Goal: Transaction & Acquisition: Obtain resource

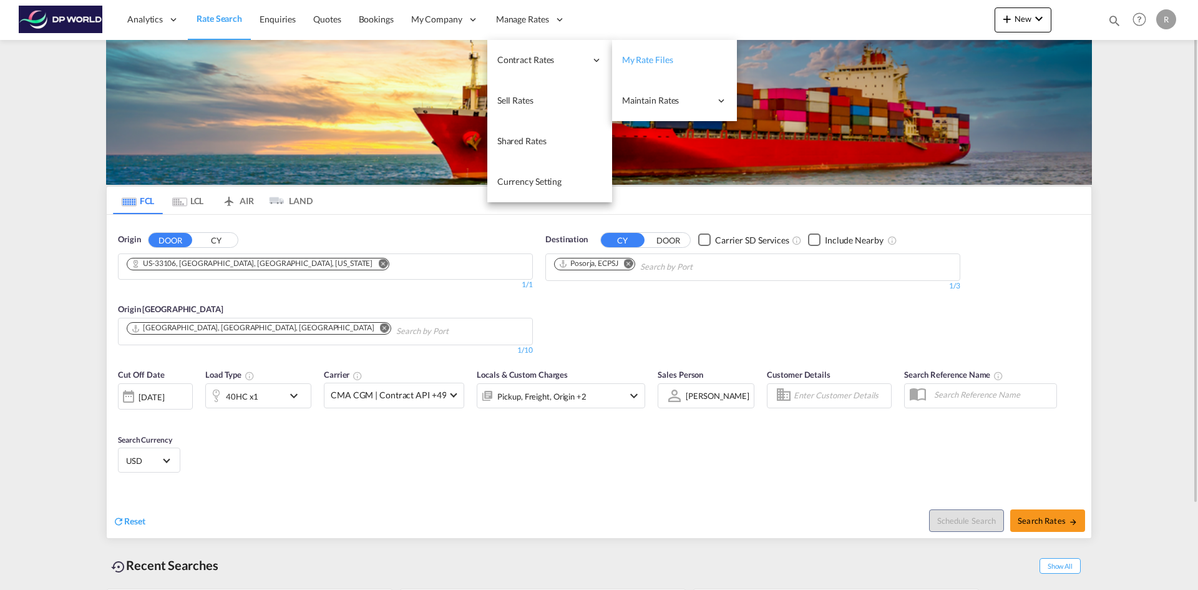
drag, startPoint x: 537, startPoint y: 61, endPoint x: 641, endPoint y: 59, distance: 104.2
click at [612, 59] on li "Contract Rates My Rate Files Maintain Rates Single Update Bulk Update Audit Tra…" at bounding box center [549, 60] width 125 height 41
click at [643, 59] on span "My Rate Files" at bounding box center [647, 59] width 51 height 11
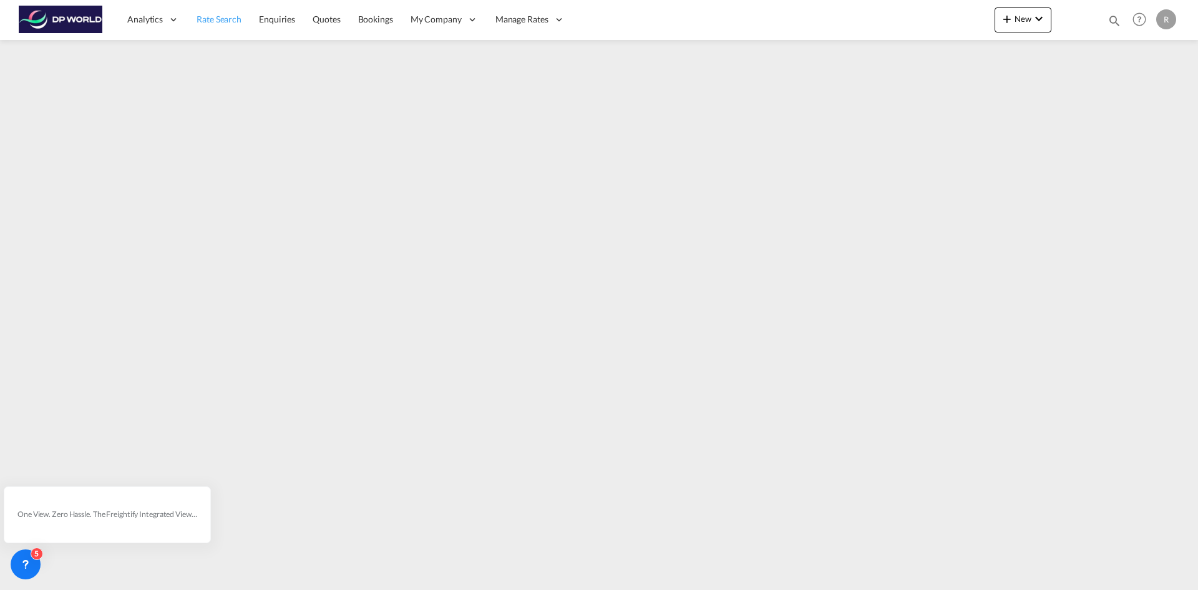
click at [215, 27] on link "Rate Search" at bounding box center [219, 19] width 62 height 41
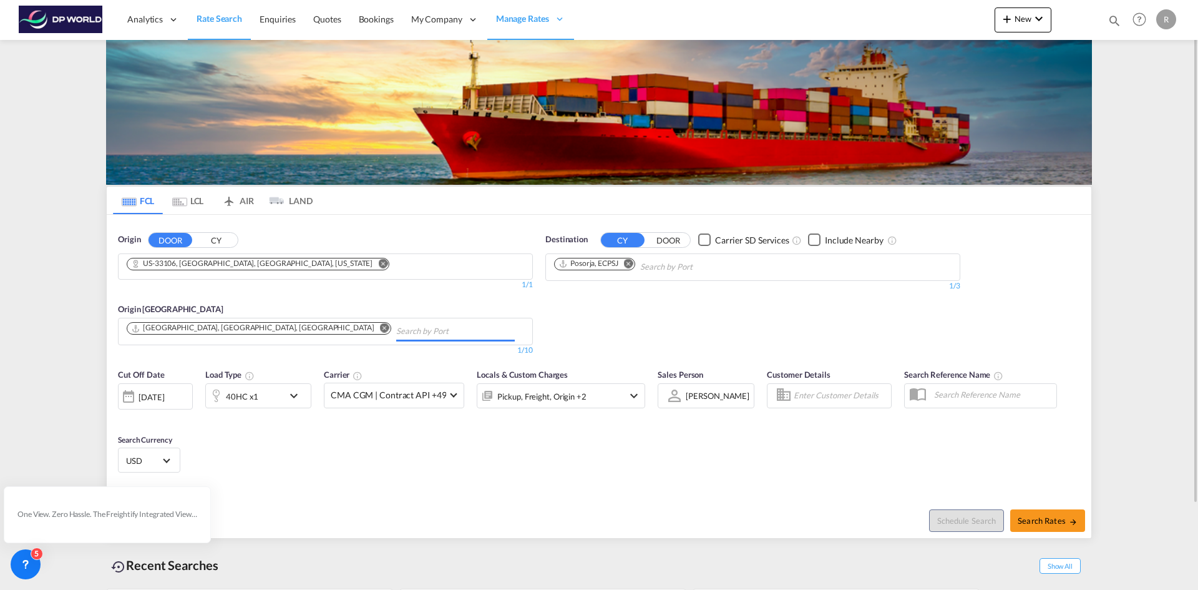
click at [396, 328] on input "Chips input." at bounding box center [455, 331] width 119 height 20
click at [378, 263] on md-icon "Remove" at bounding box center [382, 262] width 9 height 9
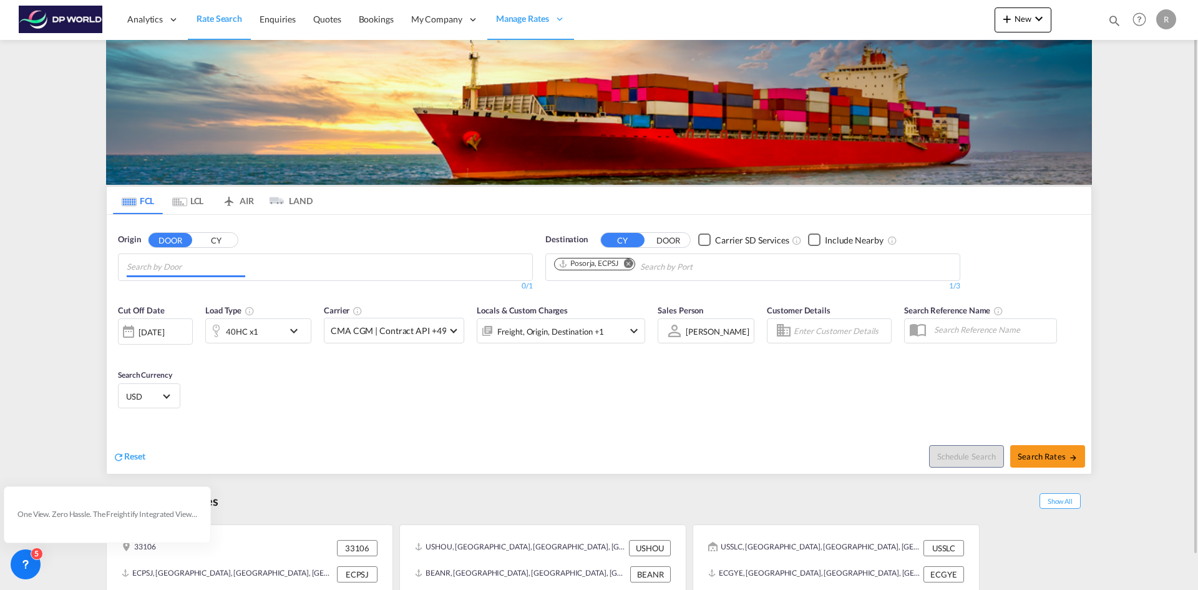
click at [217, 266] on input "Chips input." at bounding box center [186, 267] width 119 height 20
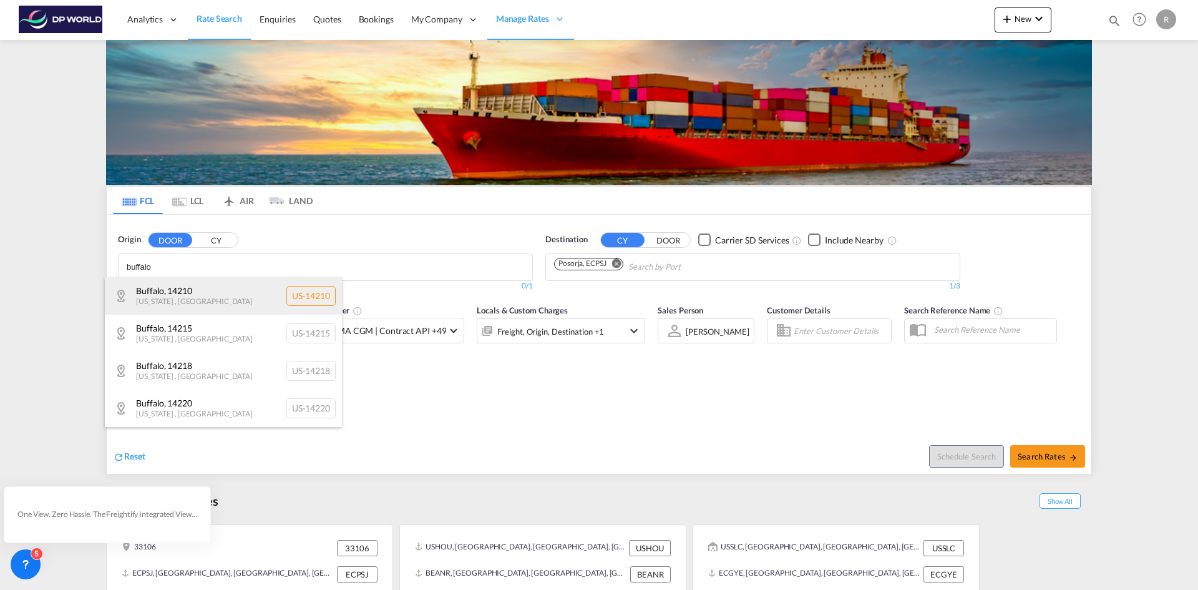
type input "buffalo"
click at [215, 303] on div "[GEOGRAPHIC_DATA] , [GEOGRAPHIC_DATA][US_STATE] , [GEOGRAPHIC_DATA] US-14210" at bounding box center [223, 295] width 237 height 37
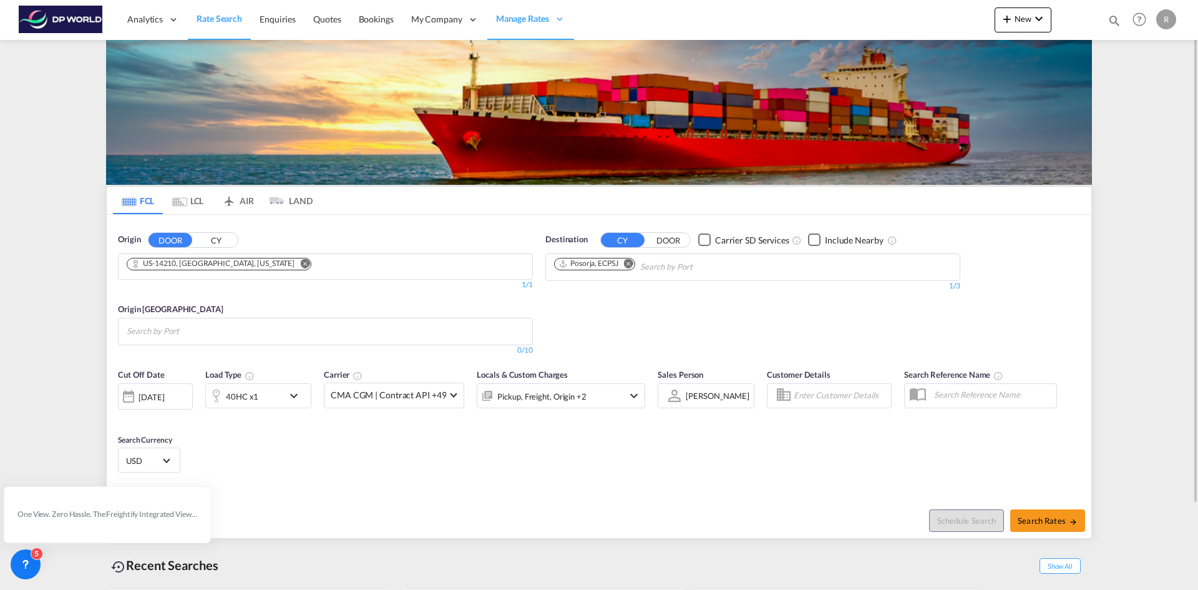
click at [632, 263] on md-icon "Remove" at bounding box center [628, 262] width 9 height 9
click at [606, 267] on body "Analytics Reports Dashboard Rate Search Enquiries Quotes Bookings" at bounding box center [599, 295] width 1198 height 590
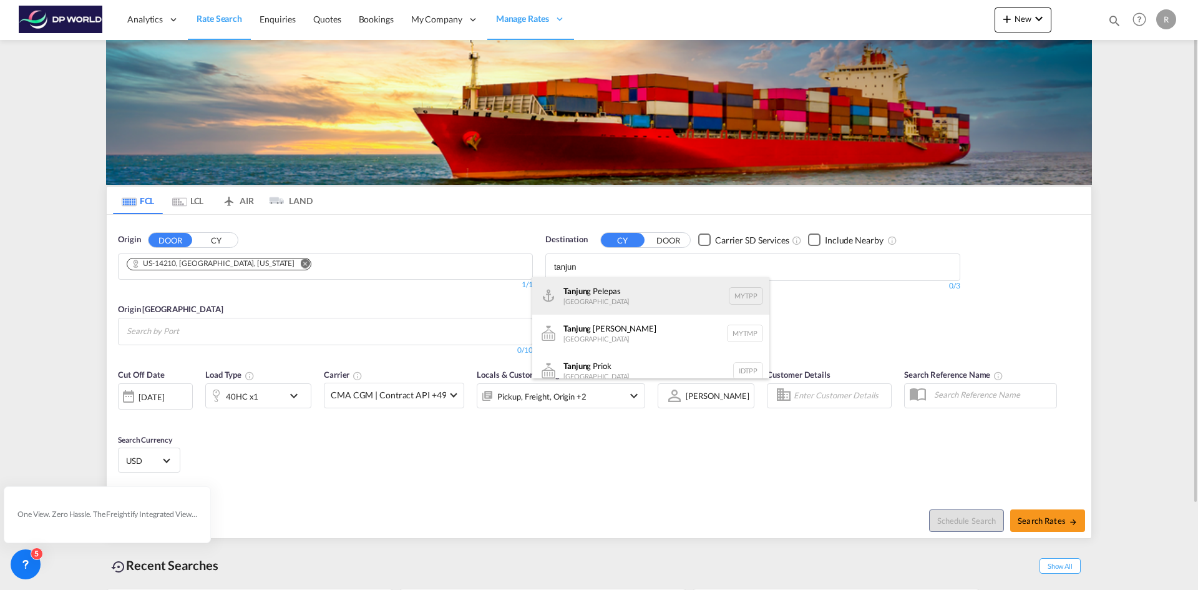
type input "tanjun"
click at [612, 291] on div "Tanjun g Pelepas [GEOGRAPHIC_DATA] MYTPP" at bounding box center [650, 295] width 237 height 37
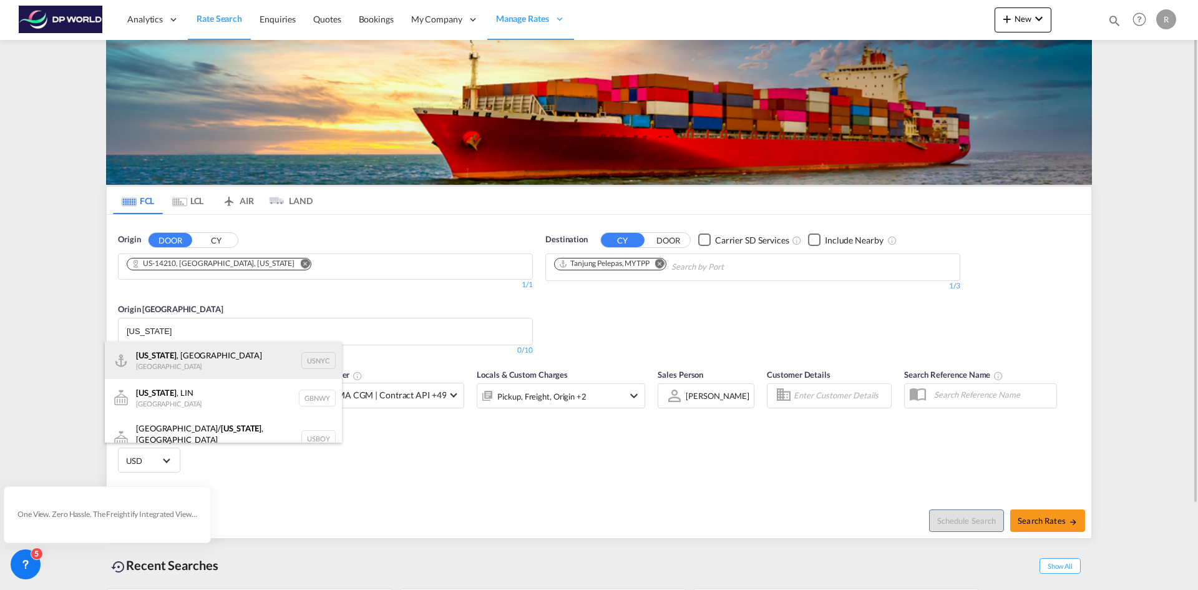
type input "[US_STATE]"
click at [177, 356] on div "[US_STATE] , [GEOGRAPHIC_DATA] [GEOGRAPHIC_DATA] USNYC" at bounding box center [223, 359] width 237 height 37
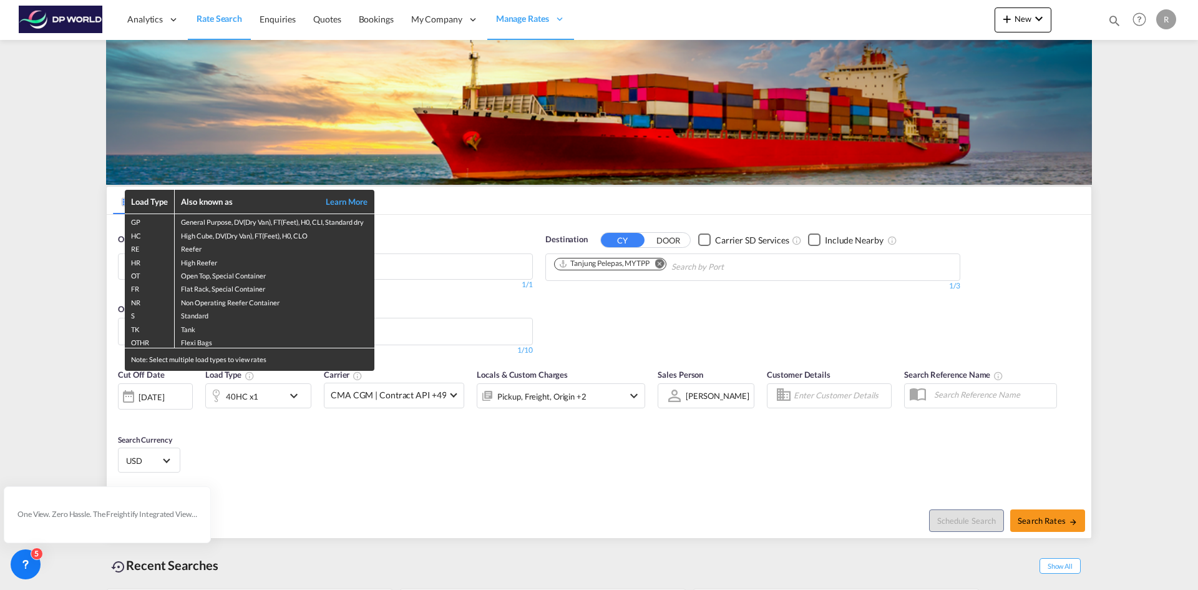
click at [170, 399] on div "Load Type Also known as Learn More GP General Purpose, DV(Dry Van), FT(Feet), H…" at bounding box center [599, 295] width 1198 height 590
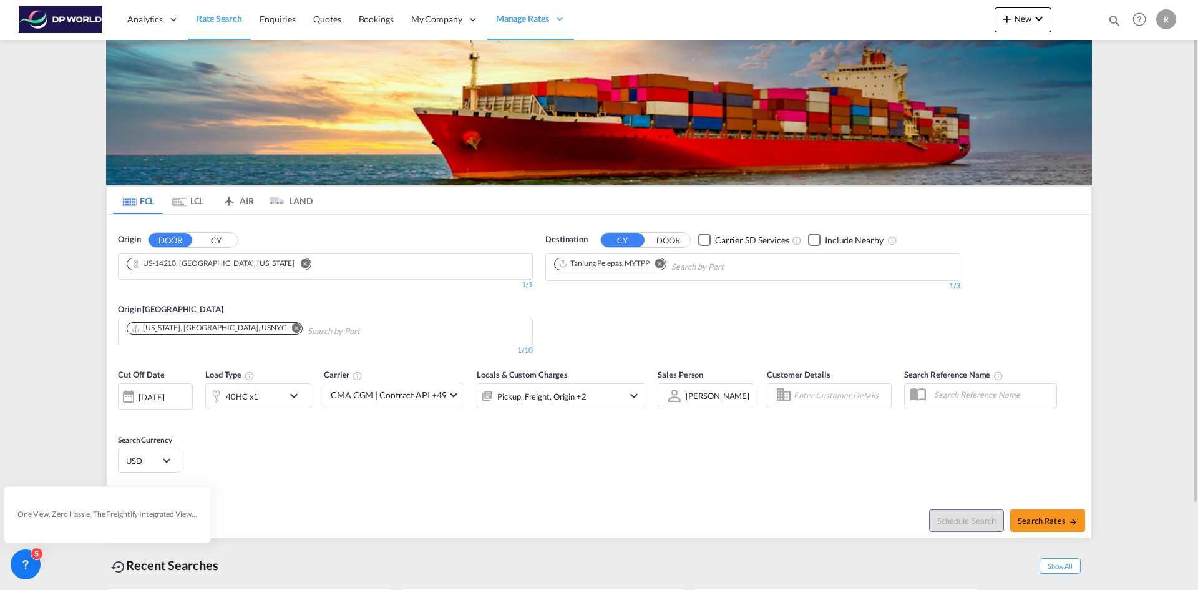
click at [164, 394] on div "[DATE]" at bounding box center [151, 396] width 26 height 11
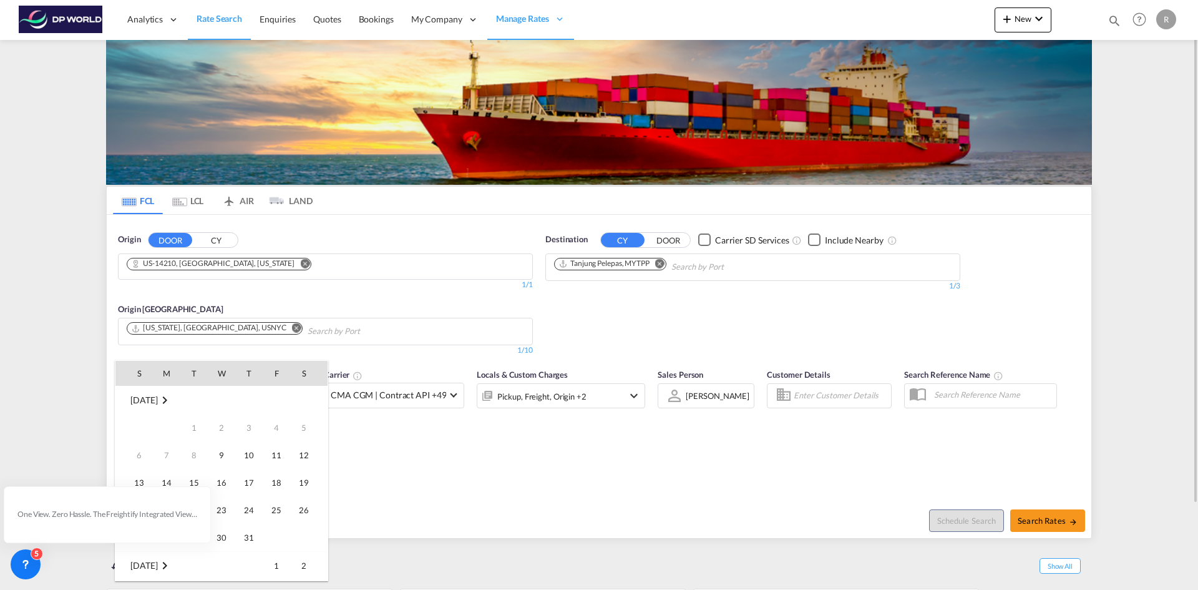
scroll to position [496, 0]
click at [257, 428] on span "9" at bounding box center [248, 427] width 25 height 25
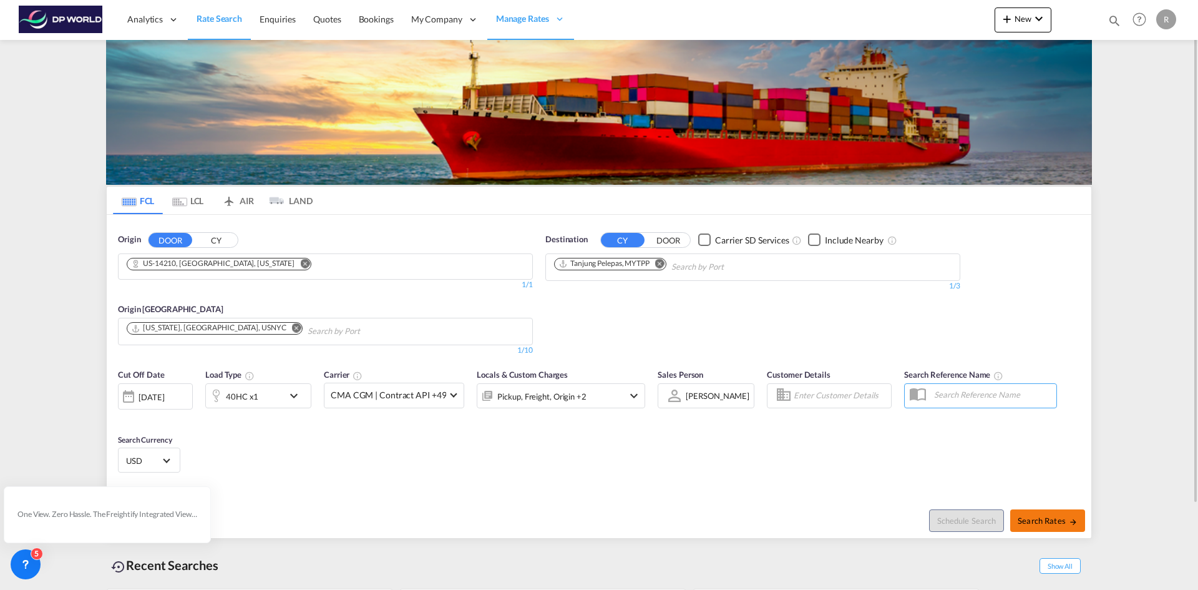
click at [1036, 521] on span "Search Rates" at bounding box center [1047, 520] width 60 height 10
type input "14210 to MYTPP / [DATE]"
